Goal: Use online tool/utility: Utilize a website feature to perform a specific function

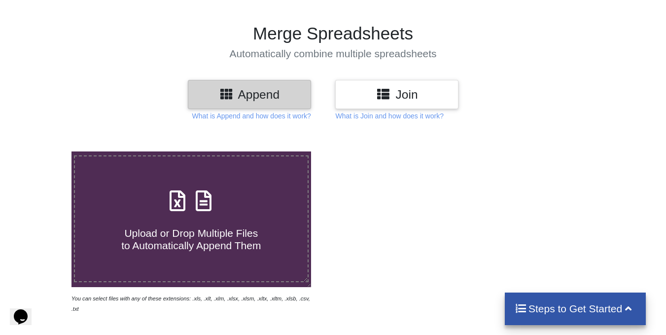
scroll to position [50, 0]
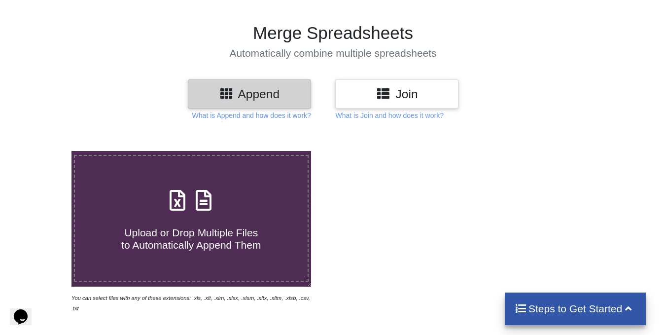
click at [209, 180] on label "Upload or Drop Multiple Files to Automatically Append Them" at bounding box center [191, 218] width 235 height 127
click at [44, 151] on input "Upload or Drop Multiple Files to Automatically Append Them" at bounding box center [44, 151] width 0 height 0
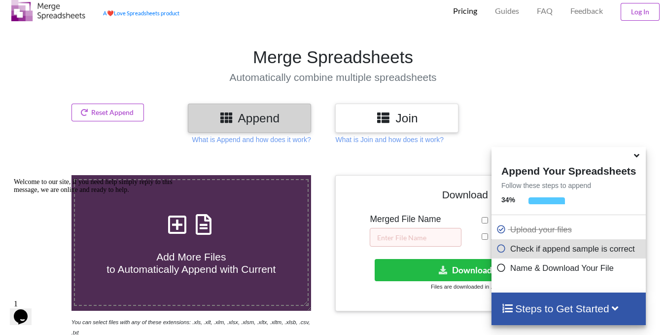
scroll to position [0, 0]
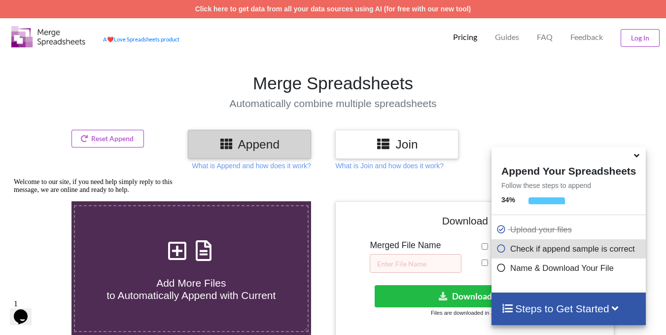
click at [253, 264] on h4 "Add More Files to Automatically Append with Current" at bounding box center [191, 282] width 233 height 37
click at [44, 201] on input "Add More Files to Automatically Append with Current" at bounding box center [44, 201] width 0 height 0
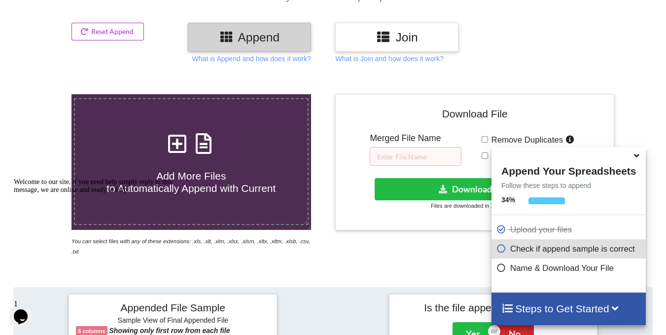
scroll to position [106, 0]
click at [190, 155] on span at bounding box center [191, 144] width 52 height 23
click at [44, 95] on input "Add More Files to Automatically Append with Current" at bounding box center [44, 95] width 0 height 0
type input "C:\fakepath\[PERSON_NAME],GROUPD.xlsx"
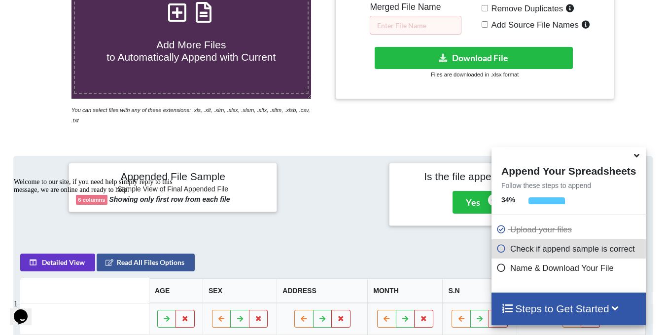
scroll to position [239, 0]
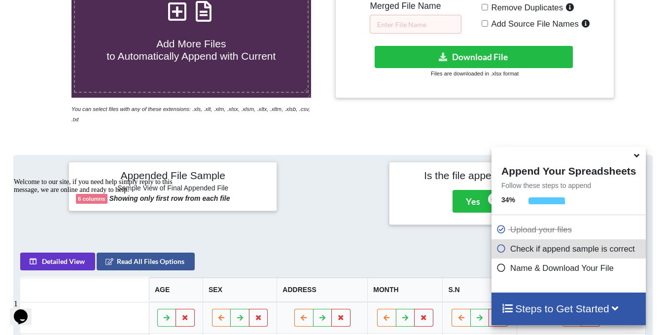
click at [638, 157] on icon at bounding box center [637, 153] width 10 height 9
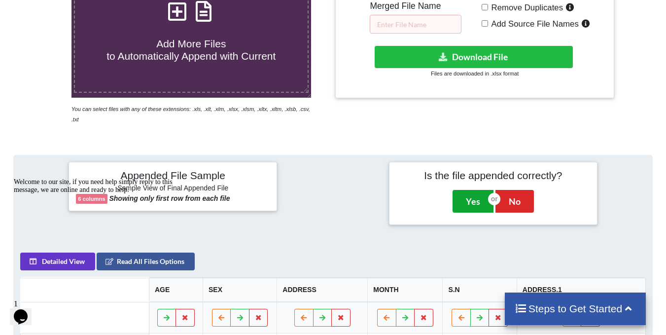
click at [478, 195] on button "Yes" at bounding box center [473, 201] width 41 height 23
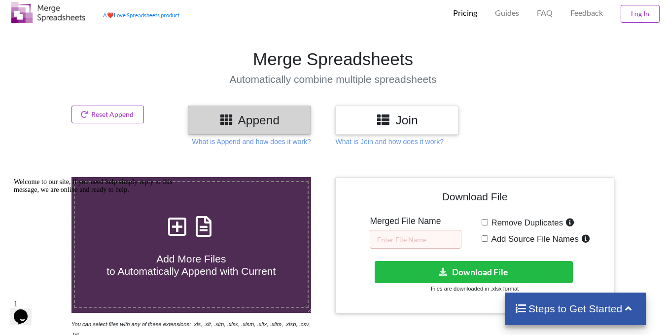
scroll to position [24, 0]
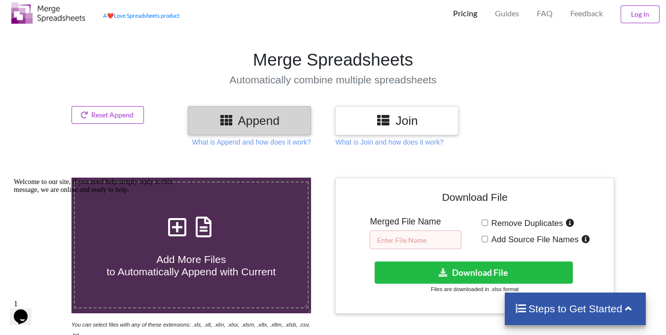
click at [421, 239] on input "text" at bounding box center [416, 239] width 92 height 19
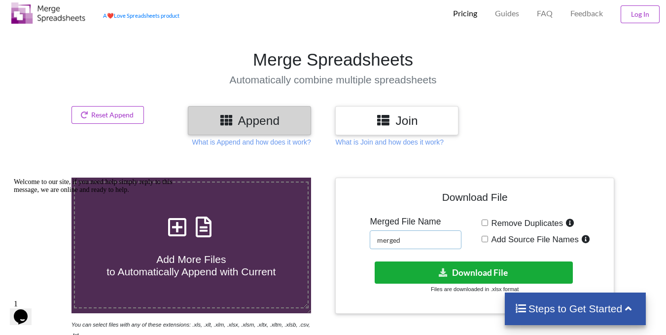
type input "merged"
click at [475, 271] on button "Download File" at bounding box center [474, 272] width 198 height 22
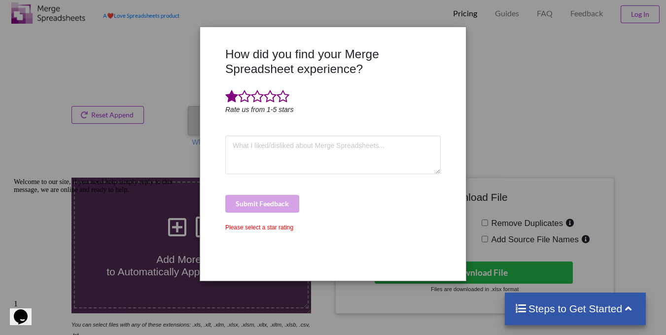
click at [237, 102] on span at bounding box center [231, 97] width 13 height 14
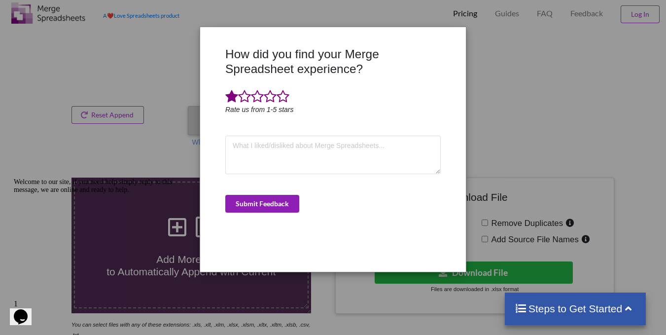
click at [251, 212] on button "Submit Feedback" at bounding box center [262, 204] width 74 height 18
click at [254, 200] on button "Submit Feedback" at bounding box center [262, 204] width 74 height 18
